Goal: Check status: Check status

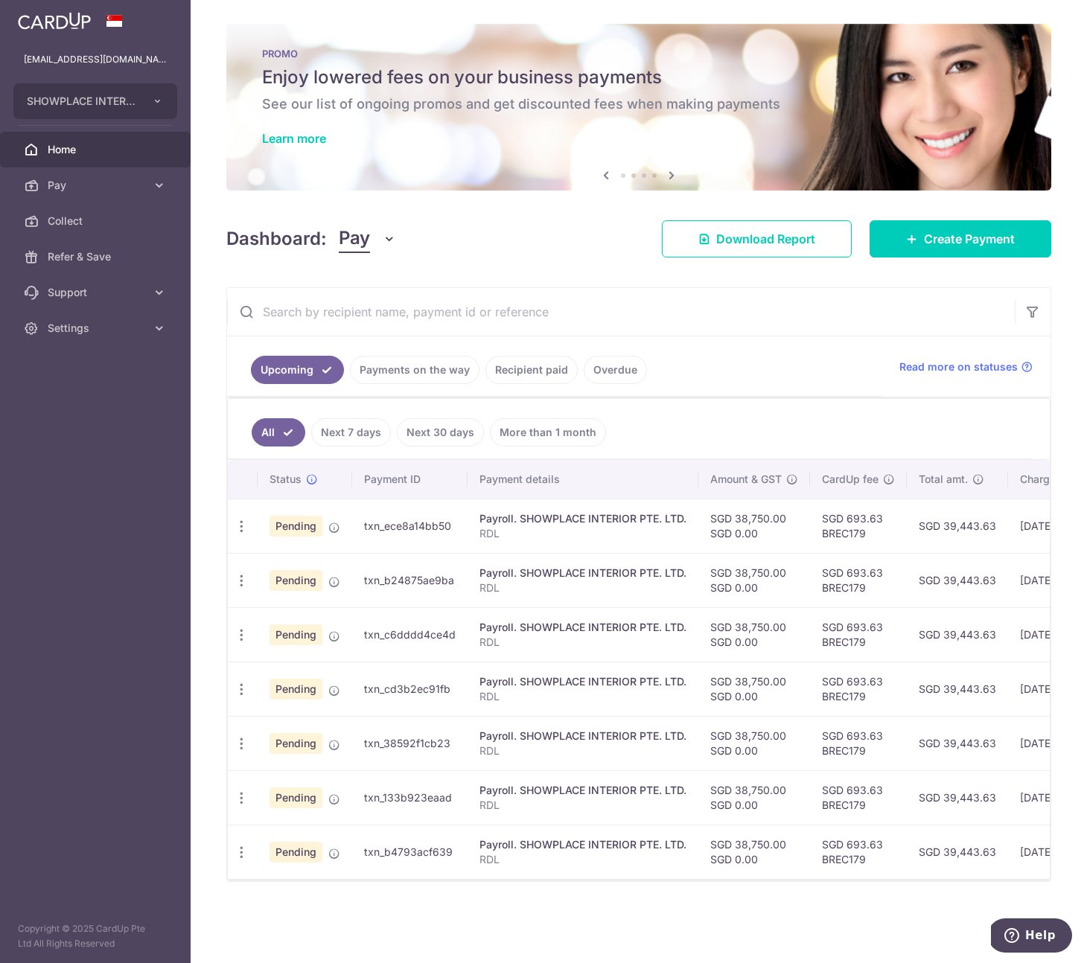
click at [509, 387] on ul "Upcoming Payments on the way Recipient paid Overdue" at bounding box center [554, 366] width 654 height 60
click at [509, 379] on link "Recipient paid" at bounding box center [531, 370] width 92 height 28
click at [430, 377] on link "Payments on the way" at bounding box center [394, 370] width 130 height 28
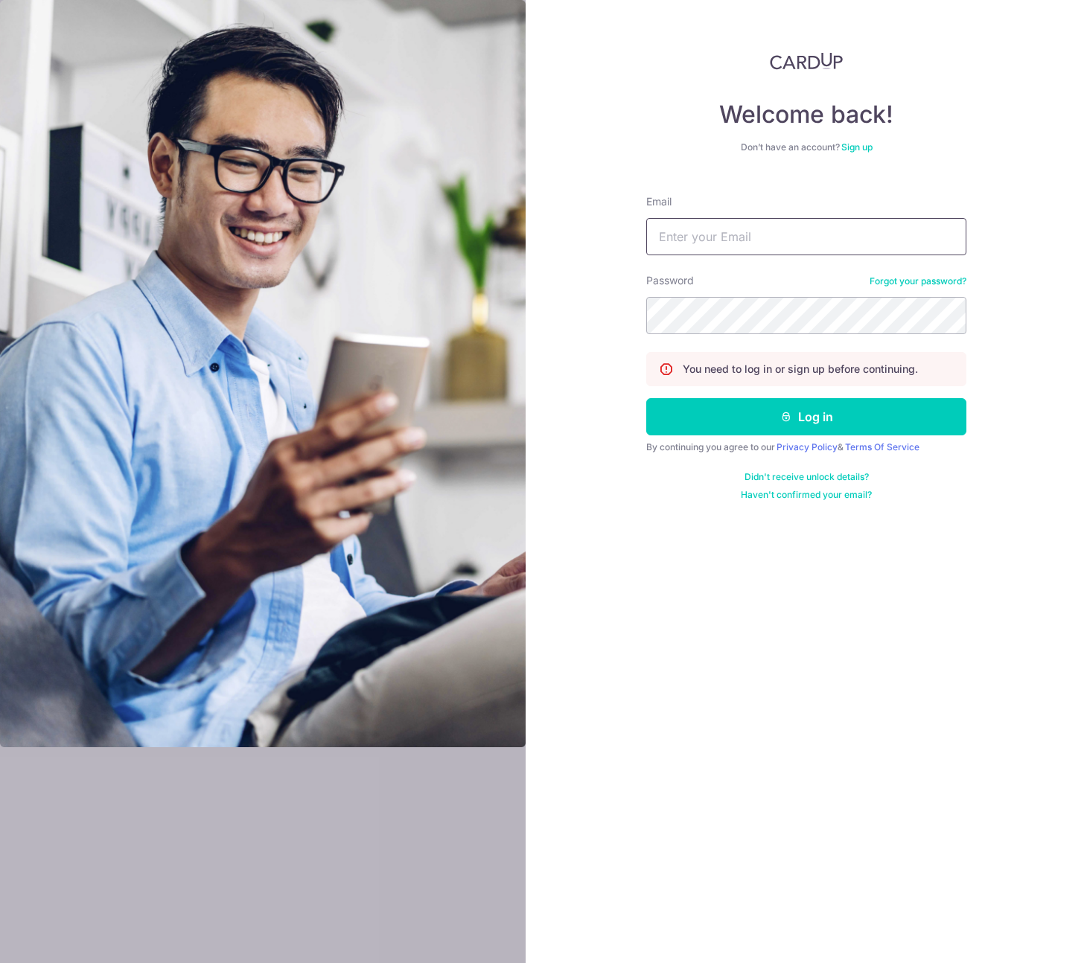
click at [767, 240] on input "Email" at bounding box center [806, 236] width 320 height 37
type input "[EMAIL_ADDRESS][DOMAIN_NAME]"
click at [646, 398] on button "Log in" at bounding box center [806, 416] width 320 height 37
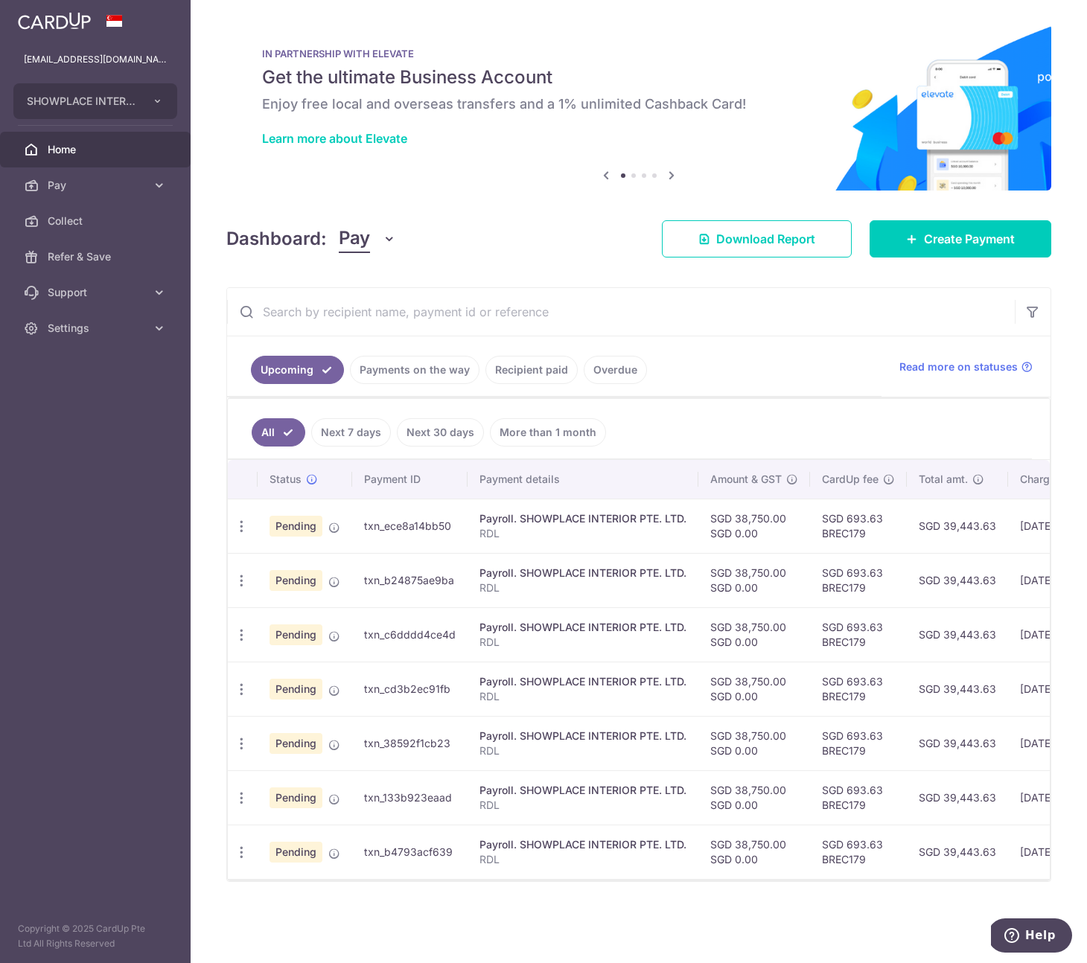
click at [394, 375] on link "Payments on the way" at bounding box center [415, 370] width 130 height 28
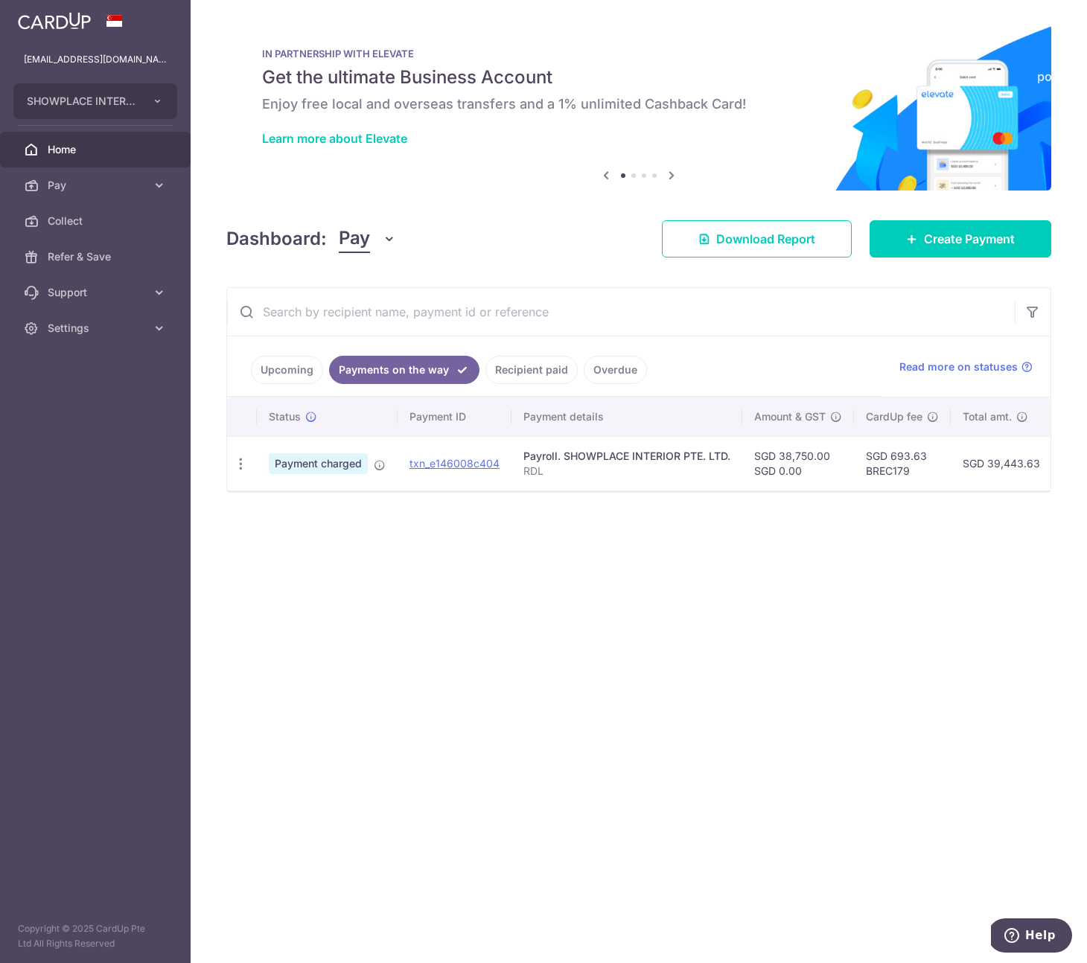
scroll to position [0, 295]
